Goal: Task Accomplishment & Management: Complete application form

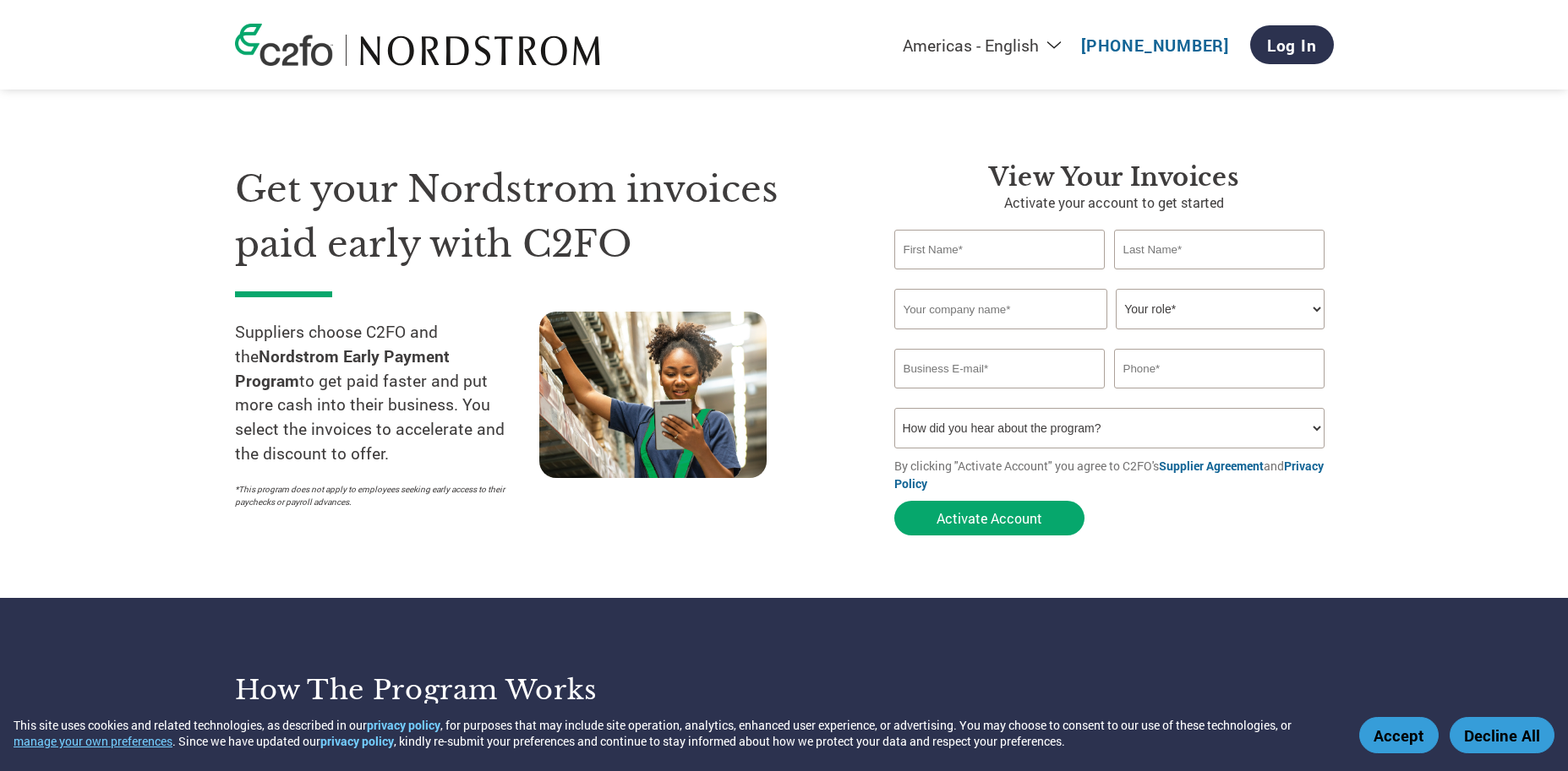
type input "[EMAIL_ADDRESS][DOMAIN_NAME]"
type input "999999-9999"
click at [984, 252] on input "text" at bounding box center [1000, 250] width 212 height 39
type input "[EMAIL_ADDRESS][DOMAIN_NAME]"
type input "999999-9999"
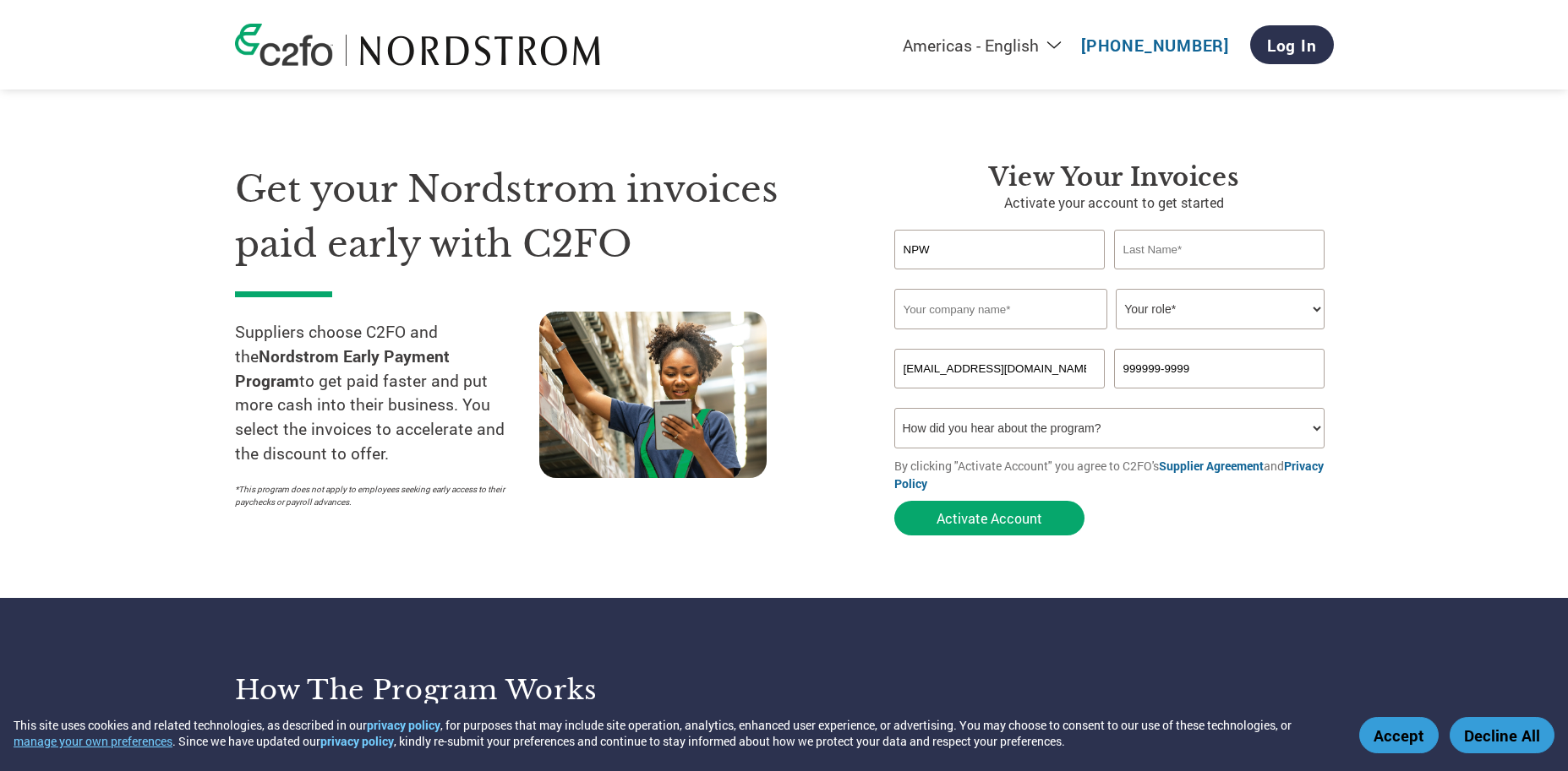
type input "NPW"
type input "Finance"
type input "N"
type input "HT Ventures LLC dba NPW Group"
type input "[EMAIL_ADDRESS][DOMAIN_NAME]"
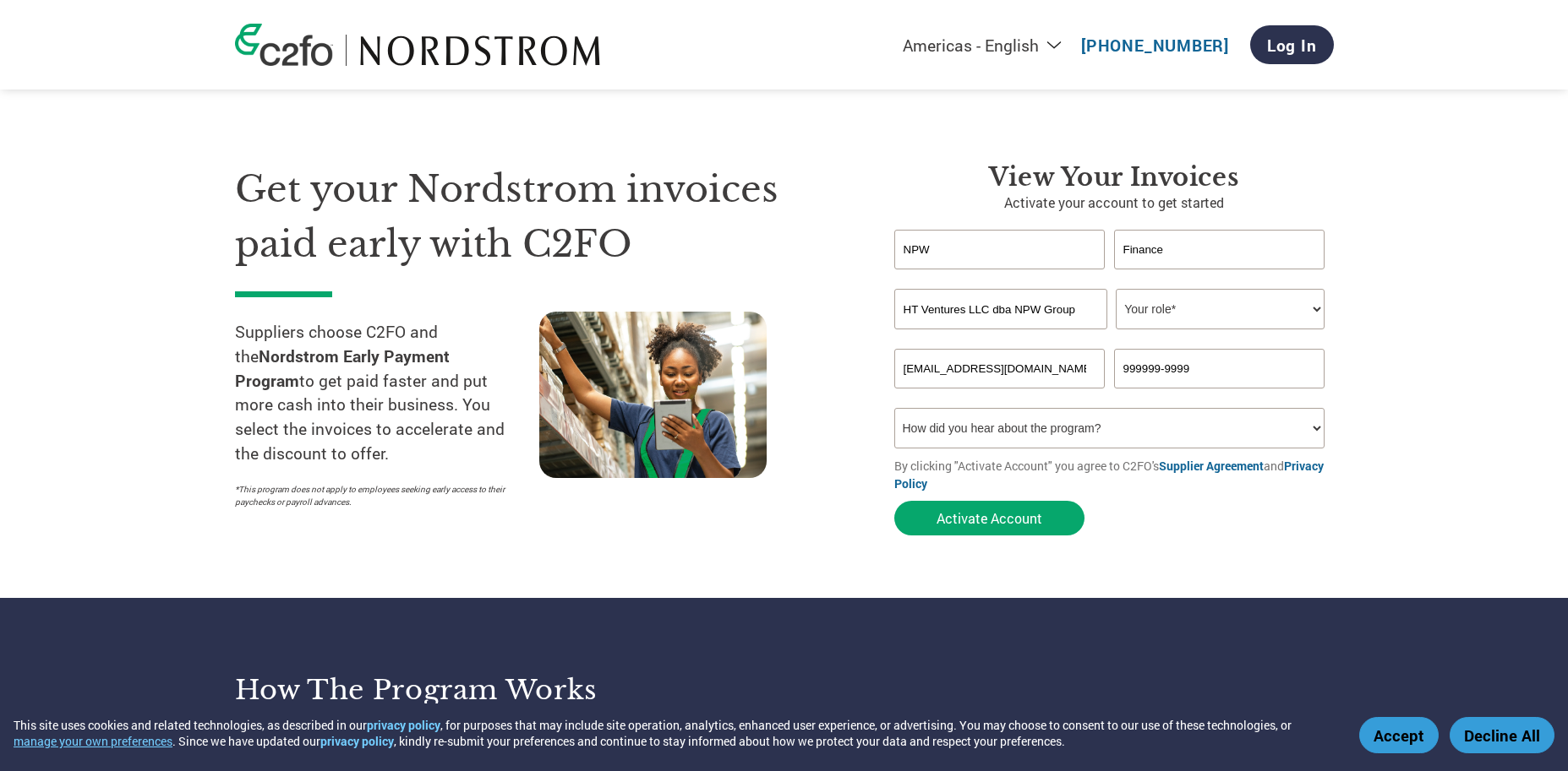
click at [1128, 310] on select "Your role* CFO Controller Credit Manager Finance Director Treasurer CEO Preside…" at bounding box center [1220, 309] width 209 height 40
select select "PRESIDENT"
click at [1176, 371] on input "999999-9999" at bounding box center [1220, 369] width 212 height 39
click at [1179, 371] on input "999999-9999" at bounding box center [1220, 369] width 212 height 39
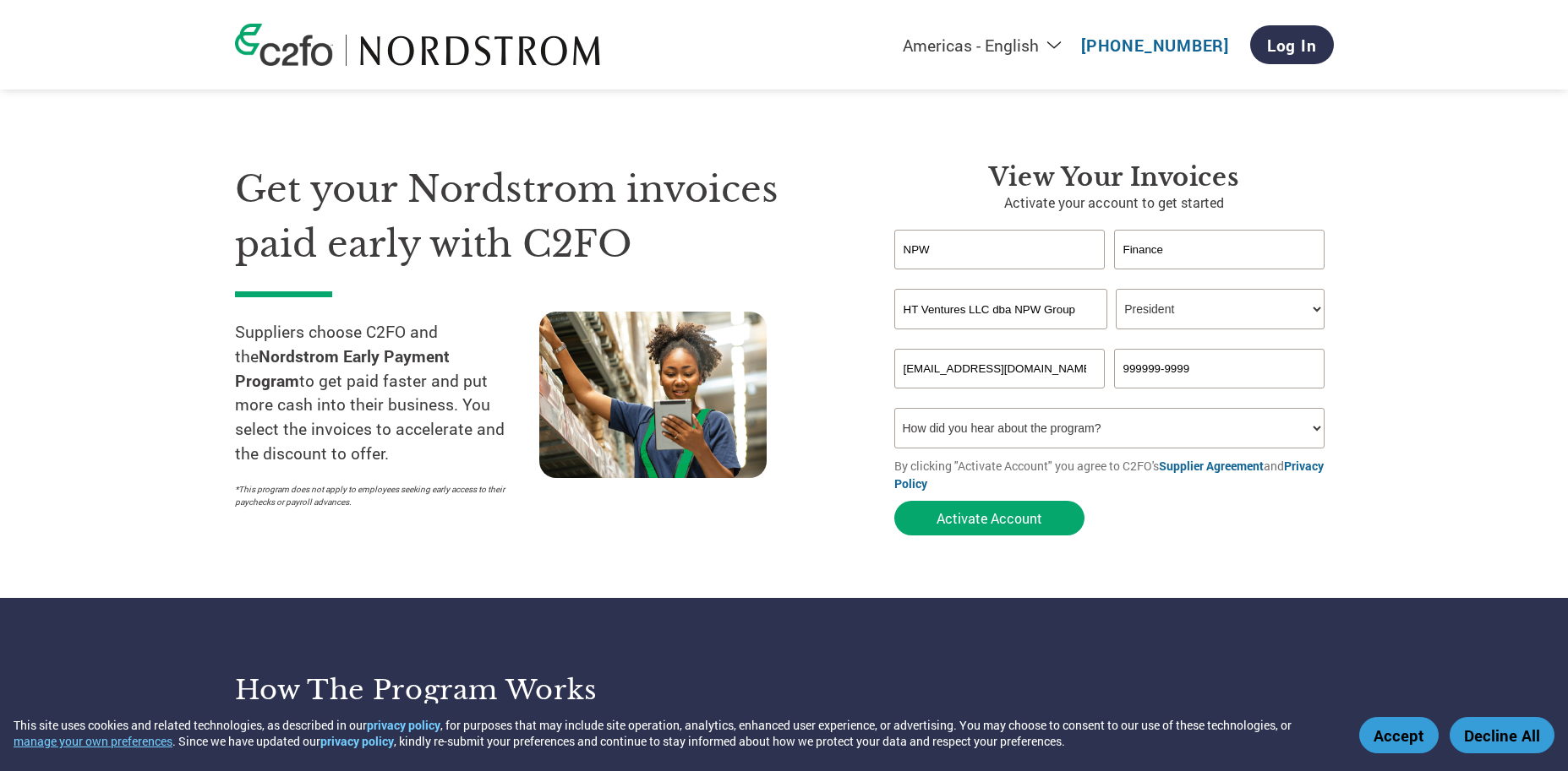
click at [1179, 371] on input "999999-9999" at bounding box center [1220, 369] width 212 height 39
type input "5138234622"
click at [1049, 433] on select "How did you hear about the program? Received a letter Email Social Media Online…" at bounding box center [1109, 428] width 432 height 40
select select "Other"
click at [989, 515] on button "Activate Account" at bounding box center [989, 517] width 190 height 35
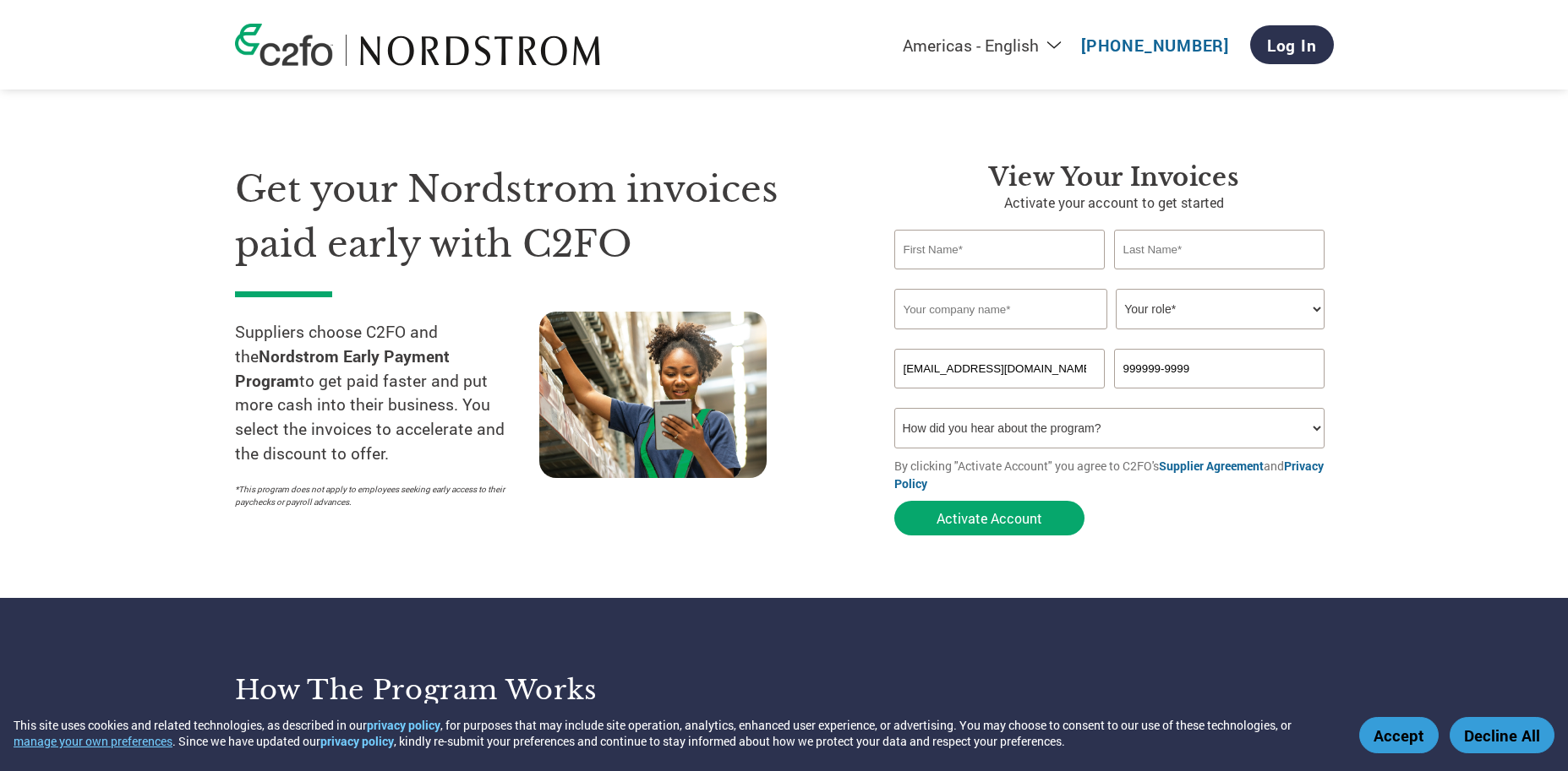
click at [947, 255] on input "text" at bounding box center [1000, 250] width 212 height 39
type input "NPW"
type input "Finance"
type input "HT Ventures LLC dba NPW Group"
type input "[EMAIL_ADDRESS][DOMAIN_NAME]"
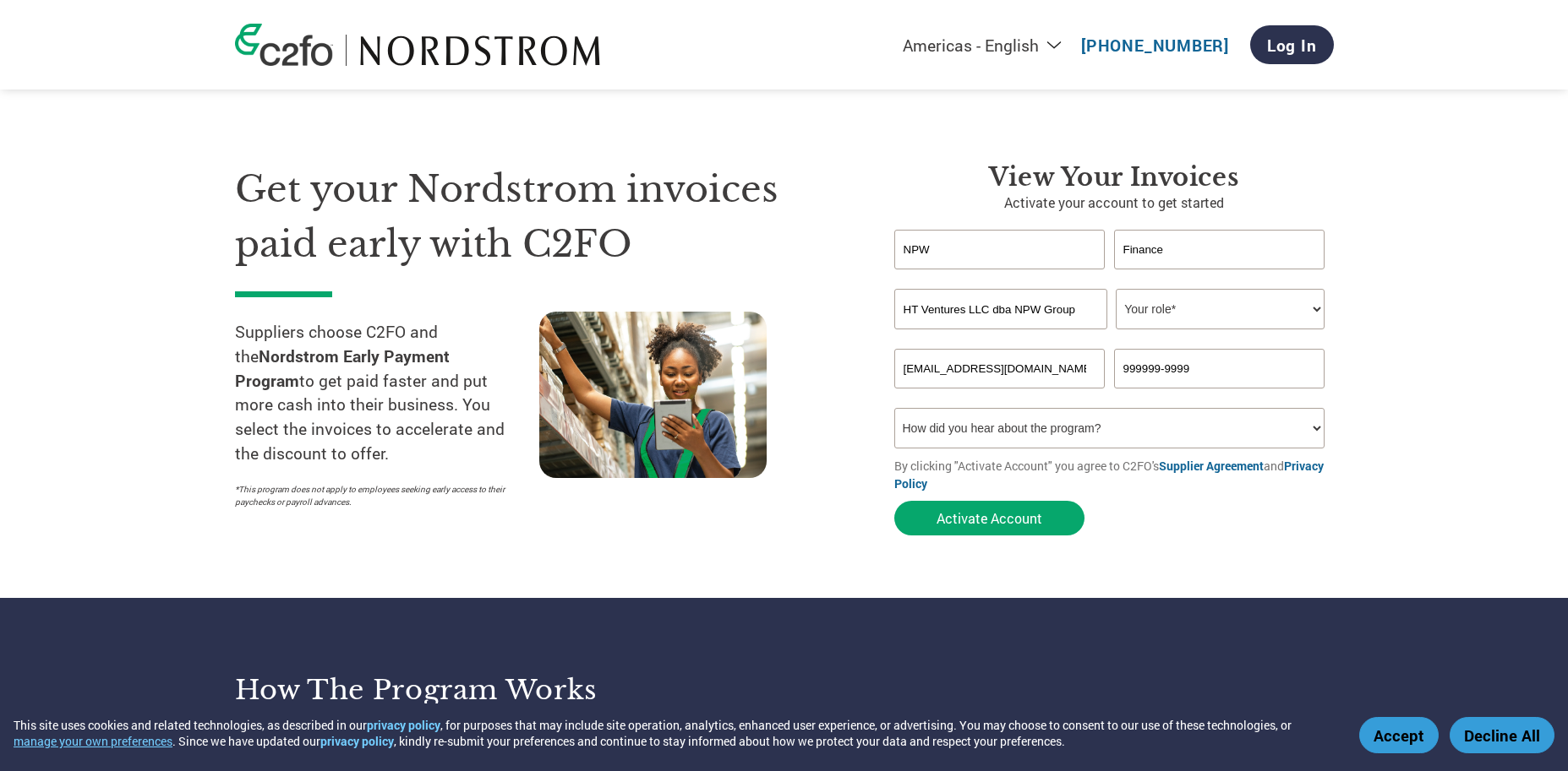
scroll to position [1, 0]
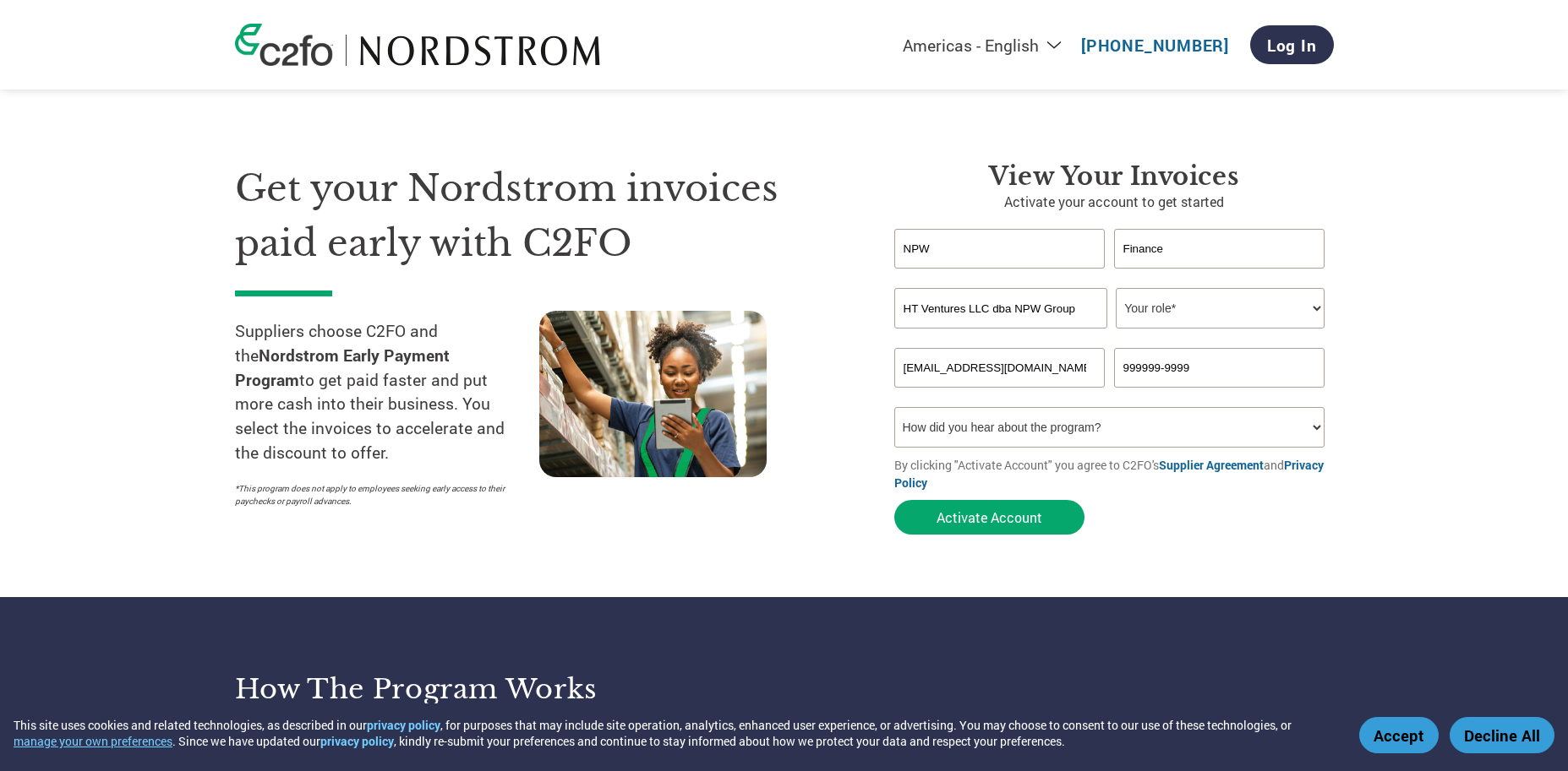
click at [1156, 317] on select "Your role* CFO Controller Credit Manager Finance Director Treasurer CEO Preside…" at bounding box center [1220, 308] width 209 height 40
select select "PRESIDENT"
click at [975, 369] on input "[EMAIL_ADDRESS][DOMAIN_NAME]" at bounding box center [1000, 368] width 212 height 39
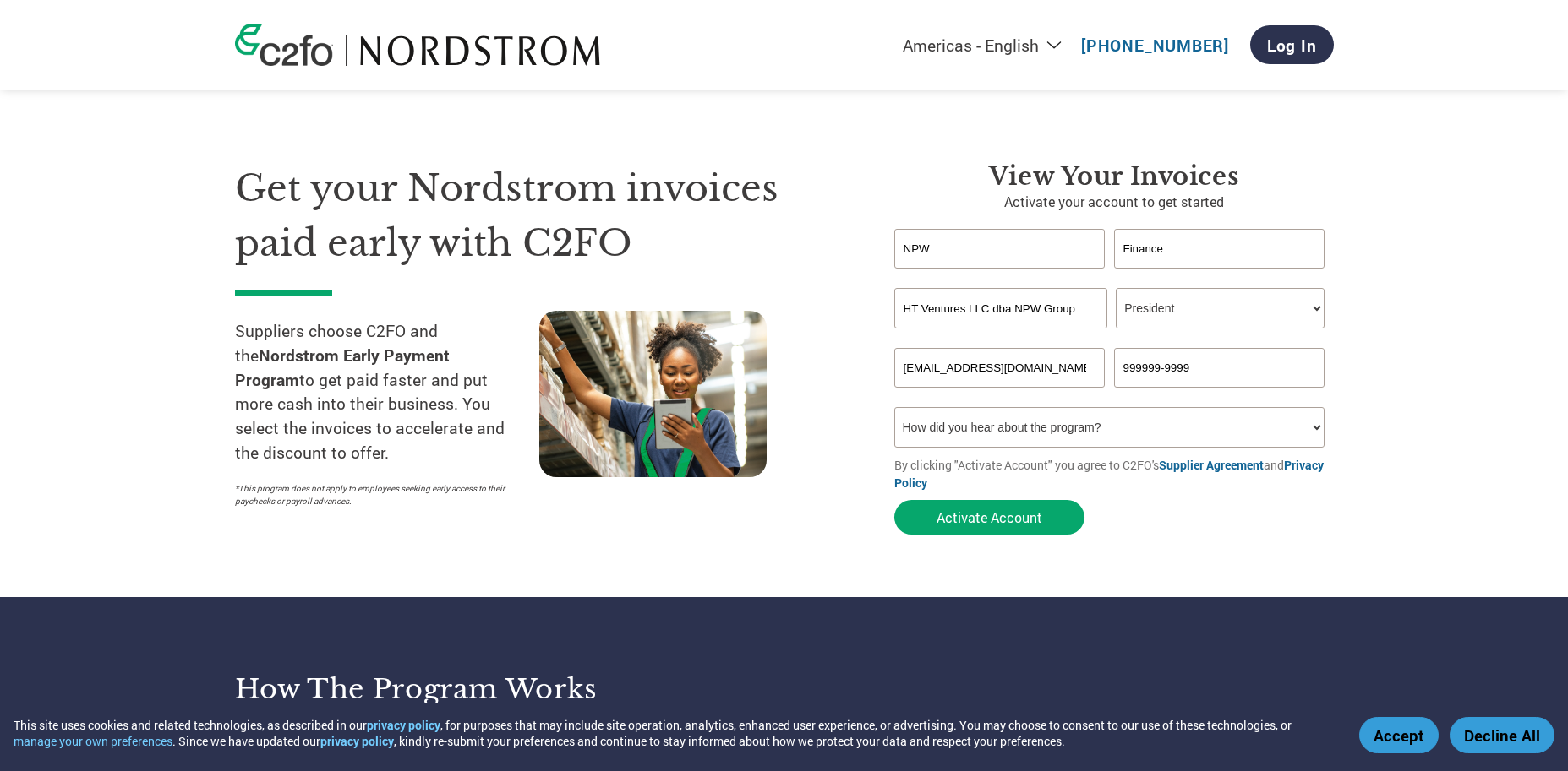
click at [922, 372] on input "[EMAIL_ADDRESS][DOMAIN_NAME]" at bounding box center [1000, 368] width 212 height 39
type input "[EMAIL_ADDRESS][DOMAIN_NAME]"
click at [1173, 371] on input "999999-9999" at bounding box center [1220, 368] width 212 height 39
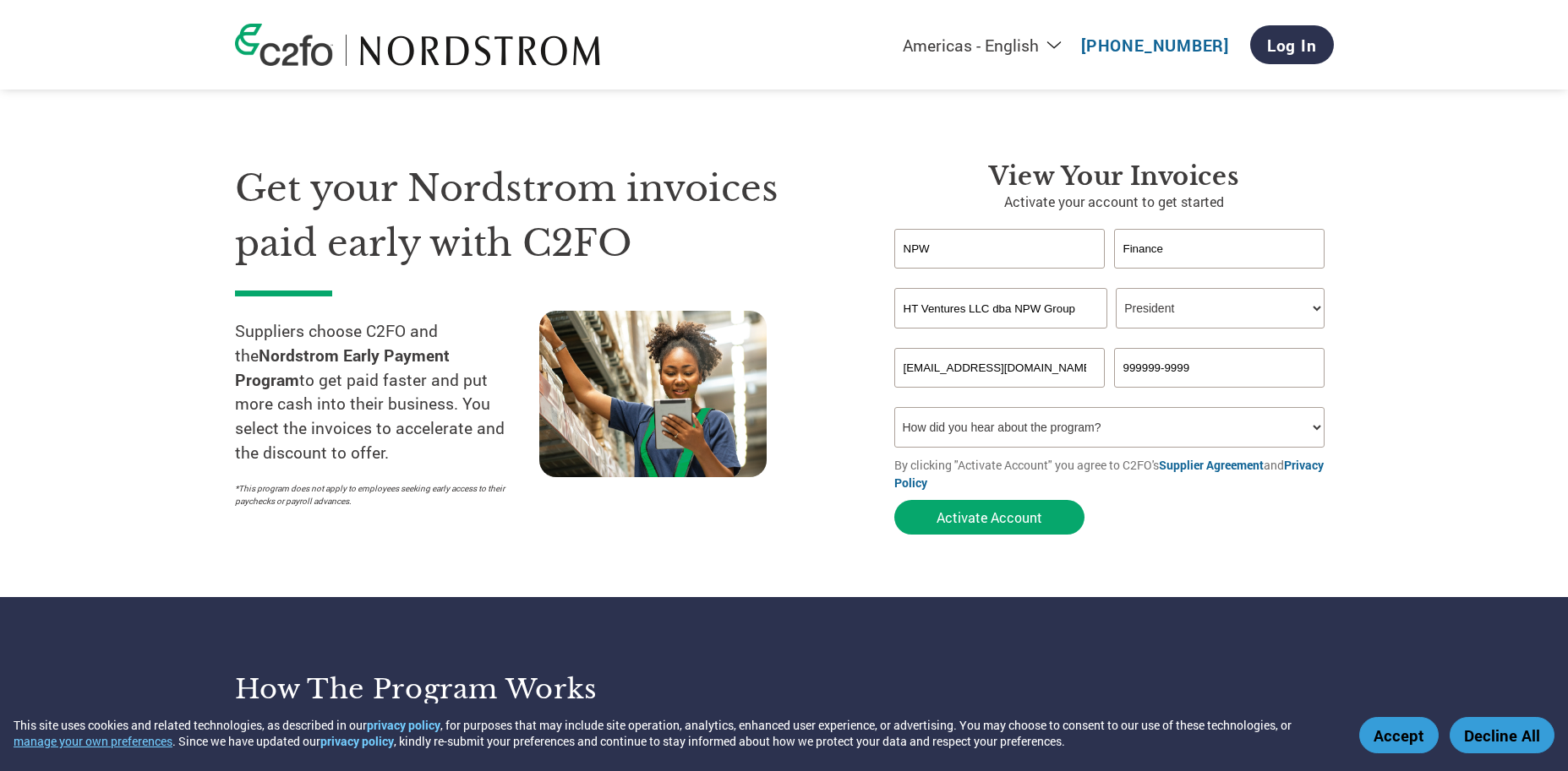
click at [1173, 371] on input "999999-9999" at bounding box center [1220, 368] width 212 height 39
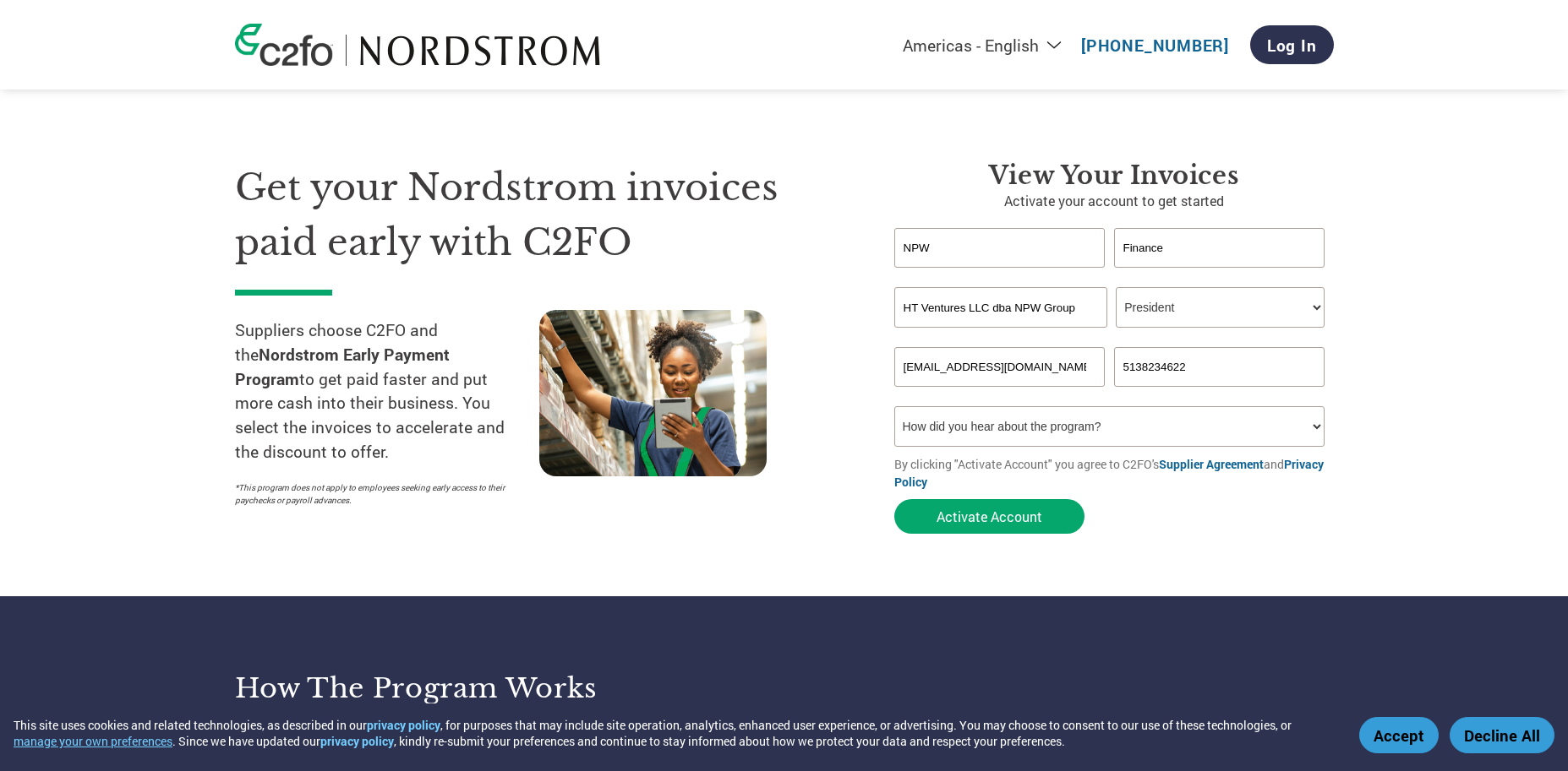
type input "5138234622"
click at [1150, 431] on select "How did you hear about the program? Received a letter Email Social Media Online…" at bounding box center [1109, 426] width 432 height 40
select select "Other"
click at [952, 502] on button "Activate Account" at bounding box center [989, 516] width 190 height 35
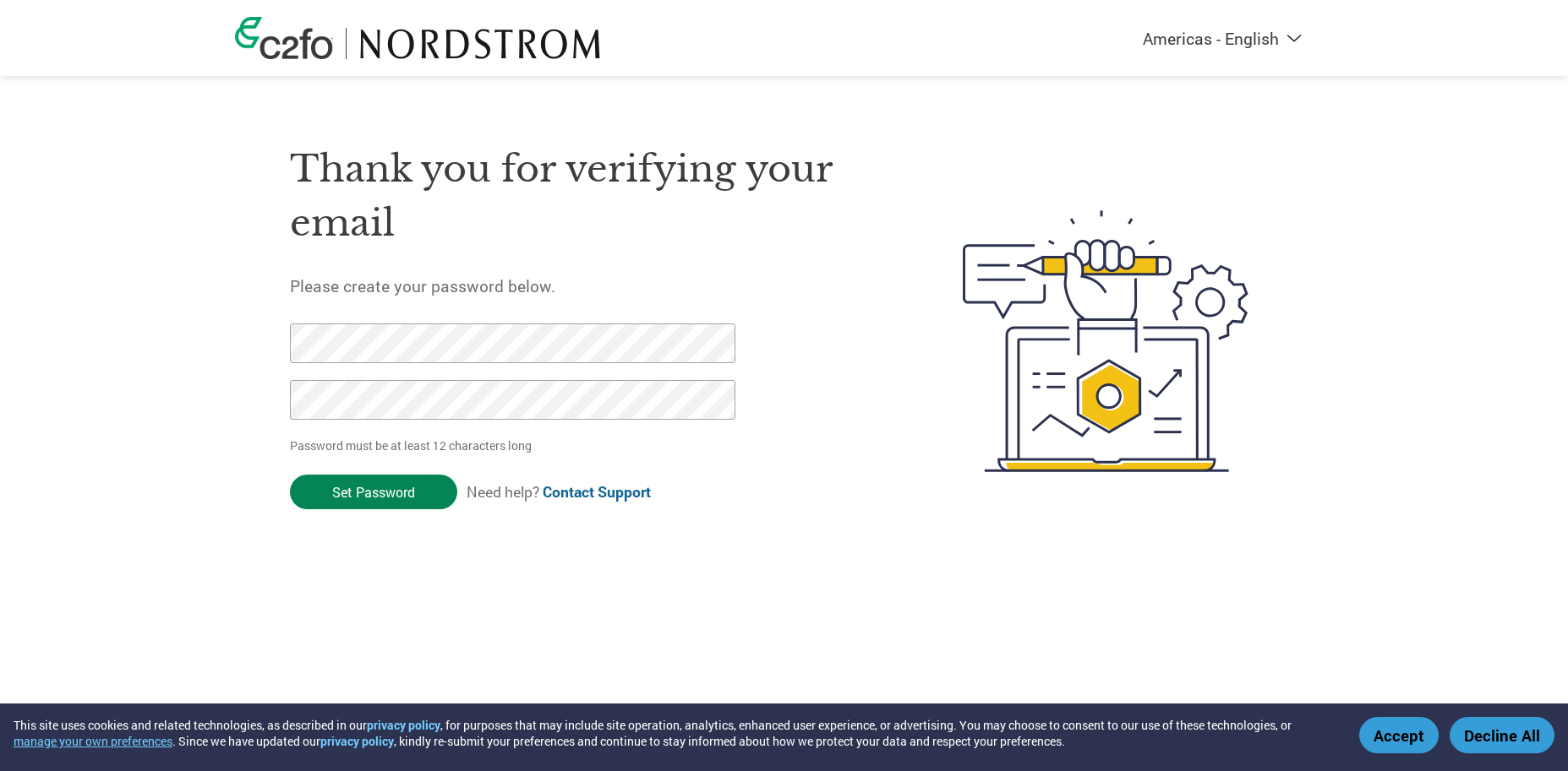
click at [330, 483] on input "Set Password" at bounding box center [374, 491] width 168 height 35
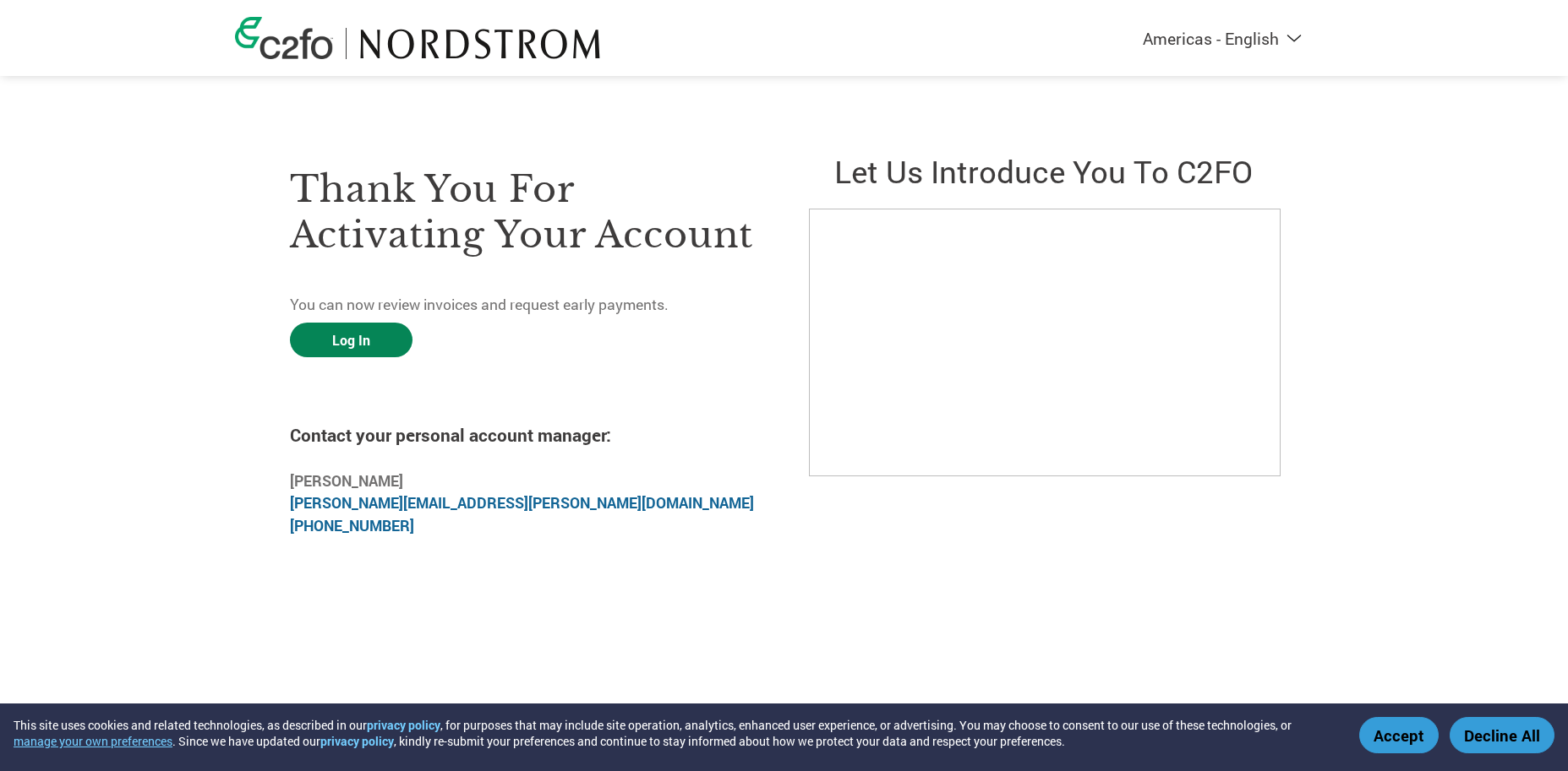
click at [344, 353] on link "Log In" at bounding box center [351, 340] width 123 height 35
